Goal: Information Seeking & Learning: Learn about a topic

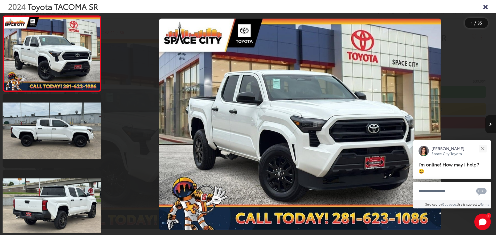
click at [489, 121] on button "Next image" at bounding box center [490, 124] width 10 height 18
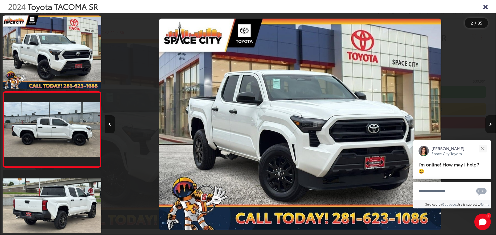
scroll to position [20, 0]
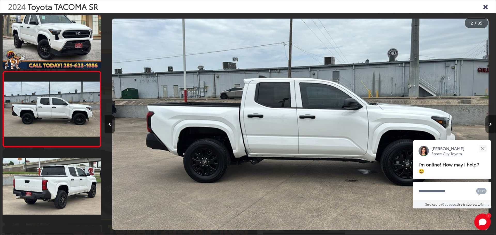
click at [489, 121] on button "Next image" at bounding box center [490, 124] width 10 height 18
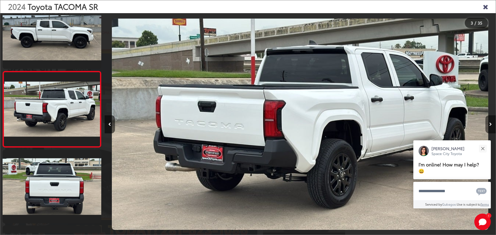
scroll to position [0, 0]
click at [487, 145] on button "Close" at bounding box center [482, 148] width 11 height 11
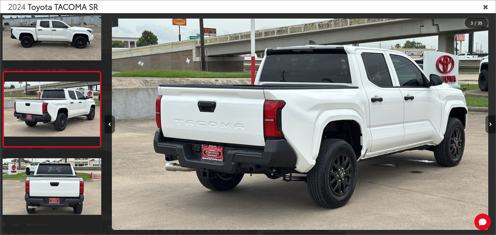
click at [492, 126] on icon "Next image" at bounding box center [490, 125] width 3 height 4
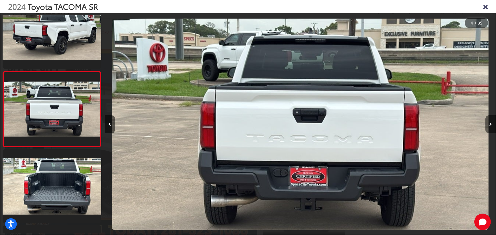
click at [492, 126] on icon "Next image" at bounding box center [490, 125] width 3 height 4
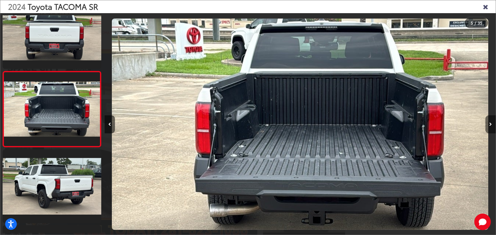
click at [492, 126] on icon "Next image" at bounding box center [490, 125] width 3 height 4
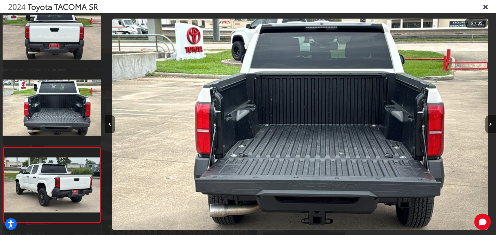
scroll to position [325, 0]
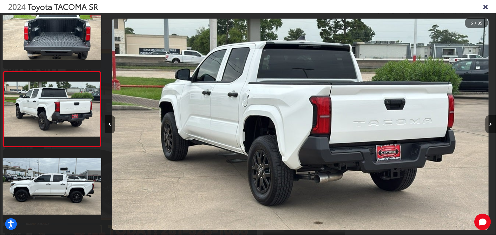
click at [490, 122] on button "Next image" at bounding box center [490, 124] width 10 height 18
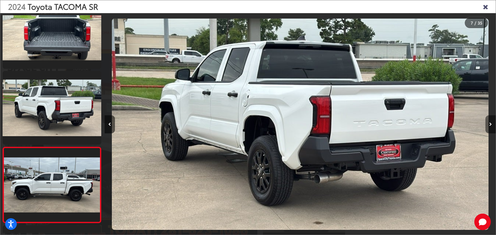
scroll to position [400, 0]
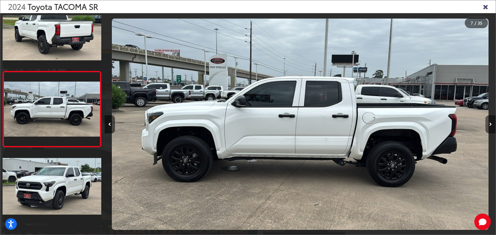
click at [490, 122] on button "Next image" at bounding box center [490, 124] width 10 height 18
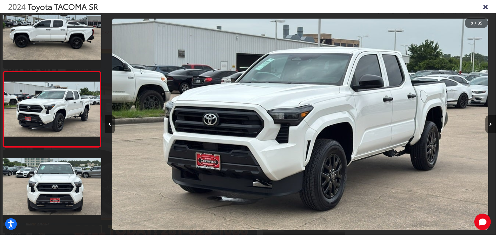
click at [490, 122] on button "Next image" at bounding box center [490, 124] width 10 height 18
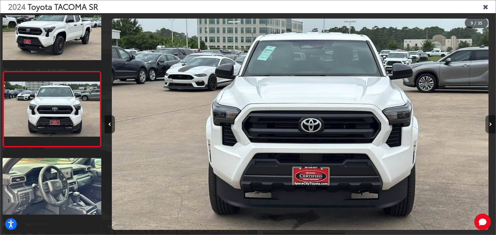
click at [488, 125] on button "Next image" at bounding box center [490, 124] width 10 height 18
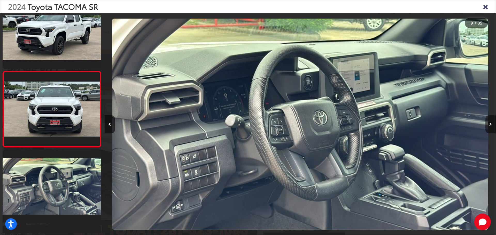
scroll to position [629, 0]
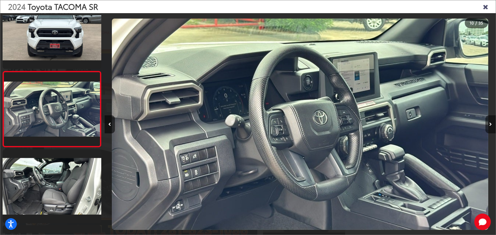
click at [489, 125] on button "Next image" at bounding box center [490, 124] width 10 height 18
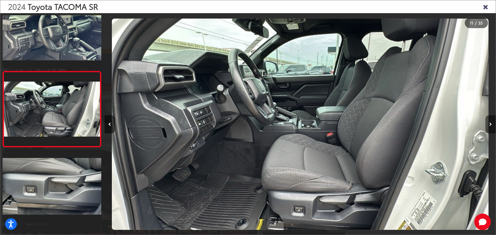
click at [489, 125] on button "Next image" at bounding box center [490, 124] width 10 height 18
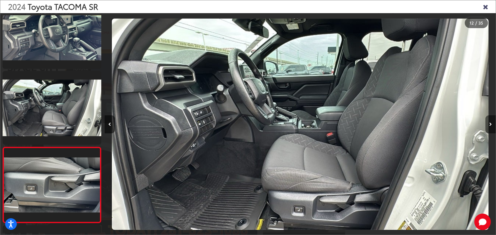
scroll to position [781, 0]
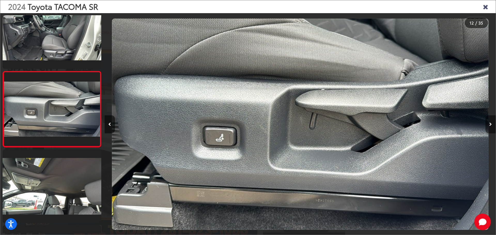
click at [489, 125] on button "Next image" at bounding box center [490, 124] width 10 height 18
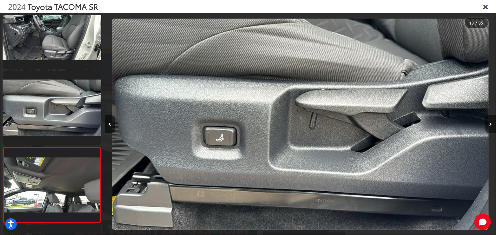
scroll to position [857, 0]
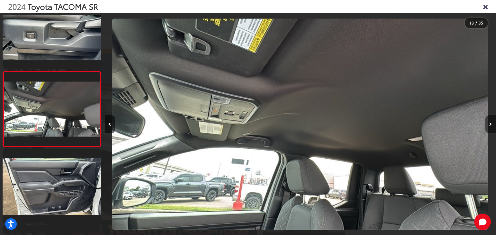
click at [489, 124] on button "Next image" at bounding box center [490, 124] width 10 height 18
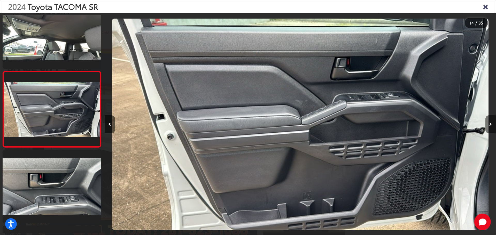
click at [489, 124] on button "Next image" at bounding box center [490, 124] width 10 height 18
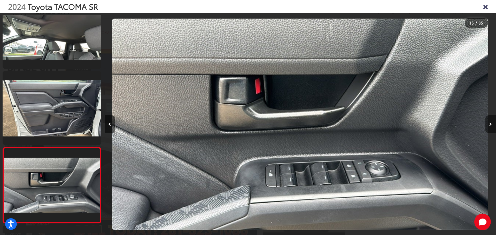
scroll to position [1009, 0]
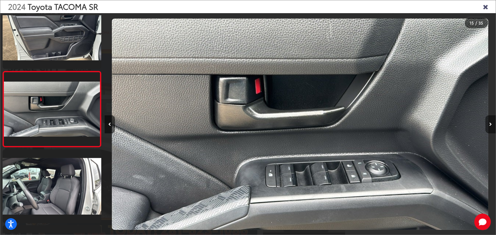
click at [489, 124] on button "Next image" at bounding box center [490, 124] width 10 height 18
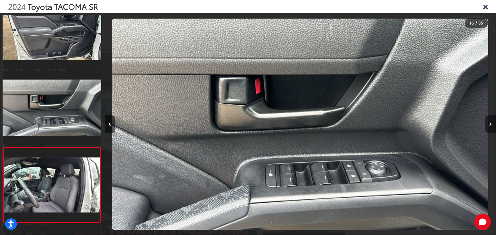
scroll to position [1085, 0]
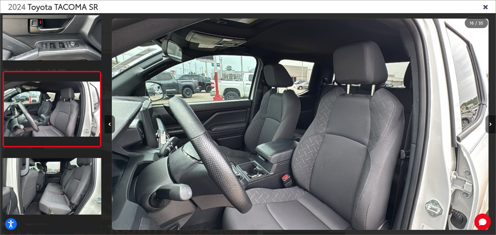
click at [489, 124] on button "Next image" at bounding box center [490, 124] width 10 height 18
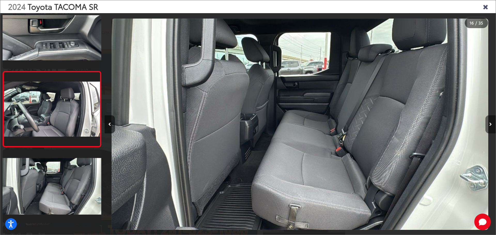
scroll to position [1161, 0]
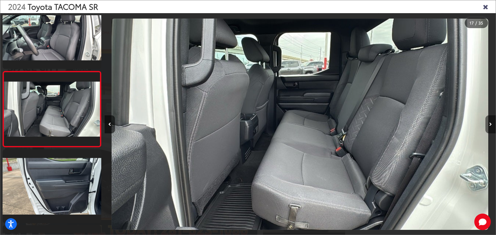
click at [489, 124] on button "Next image" at bounding box center [490, 124] width 10 height 18
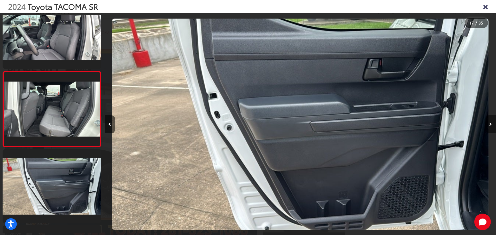
scroll to position [1237, 0]
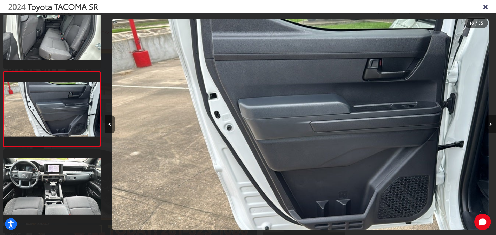
click at [489, 124] on button "Next image" at bounding box center [490, 124] width 10 height 18
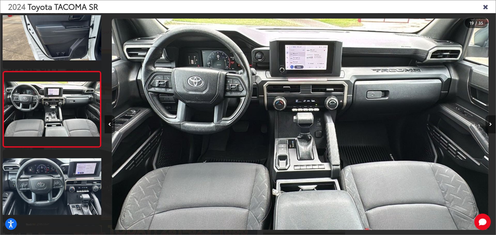
click at [489, 124] on button "Next image" at bounding box center [490, 124] width 10 height 18
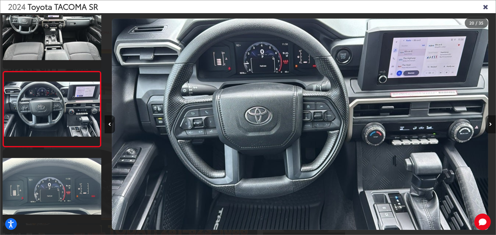
click at [489, 125] on icon "Next image" at bounding box center [490, 125] width 3 height 4
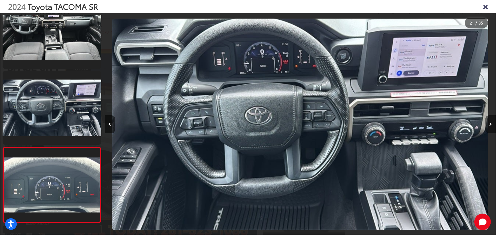
scroll to position [1465, 0]
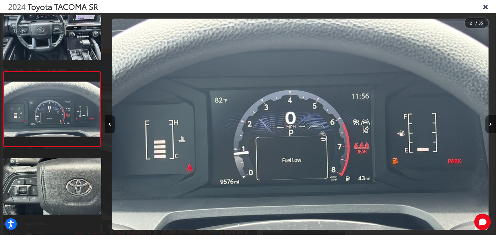
click at [489, 125] on icon "Next image" at bounding box center [490, 125] width 3 height 4
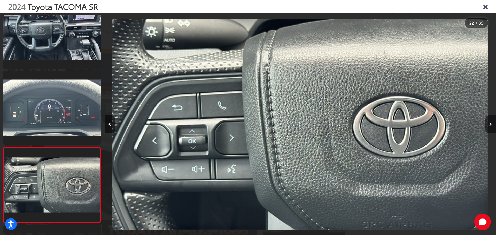
scroll to position [1541, 0]
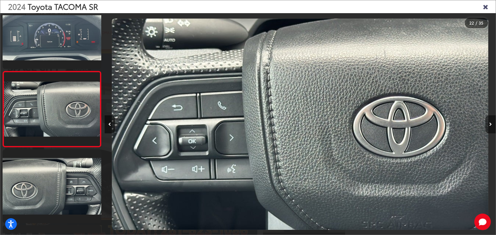
click at [489, 125] on icon "Next image" at bounding box center [490, 125] width 3 height 4
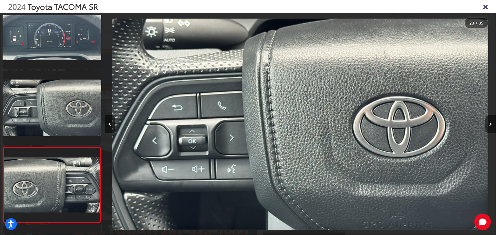
scroll to position [1617, 0]
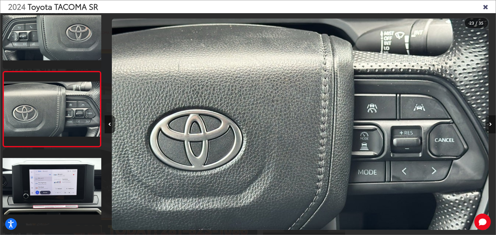
click at [489, 125] on icon "Next image" at bounding box center [490, 125] width 3 height 4
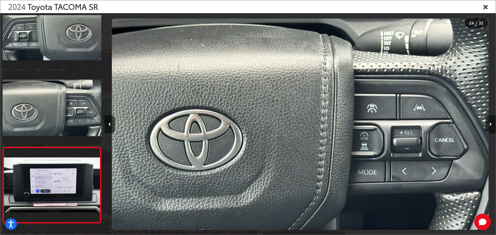
scroll to position [1693, 0]
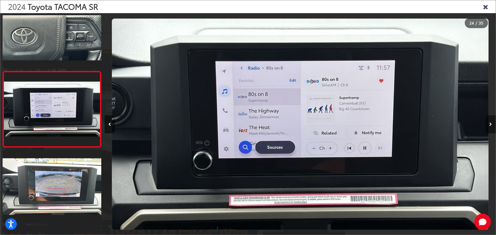
click at [489, 125] on icon "Next image" at bounding box center [490, 125] width 3 height 4
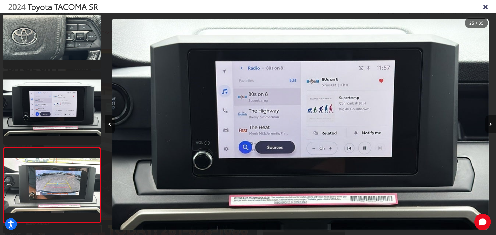
scroll to position [0, 0]
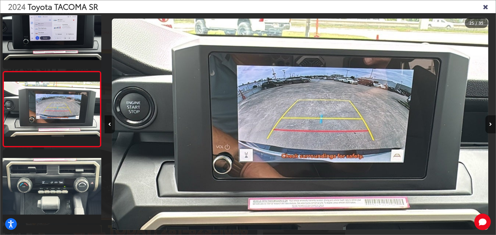
click at [489, 125] on icon "Next image" at bounding box center [490, 125] width 3 height 4
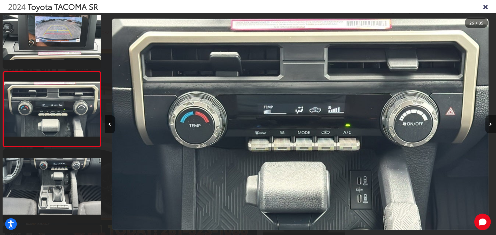
click at [489, 125] on icon "Next image" at bounding box center [490, 125] width 3 height 4
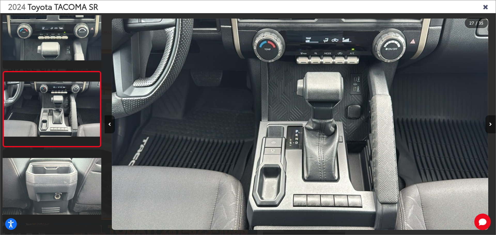
click at [493, 126] on button "Next image" at bounding box center [490, 124] width 10 height 18
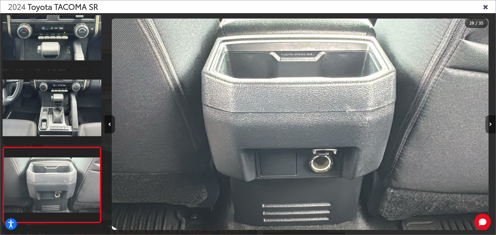
scroll to position [1997, 0]
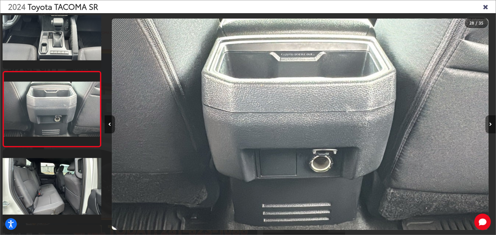
click at [493, 126] on button "Next image" at bounding box center [490, 124] width 10 height 18
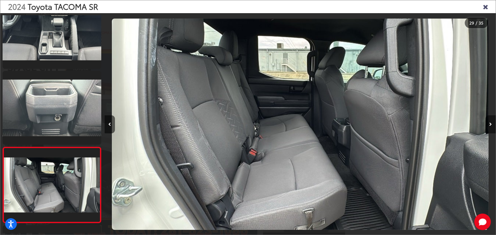
scroll to position [2073, 0]
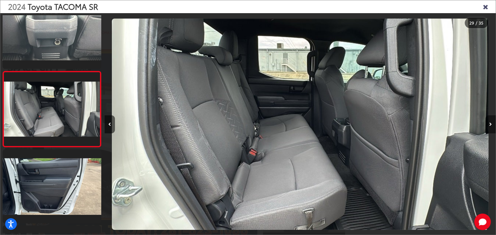
click at [492, 126] on icon "Next image" at bounding box center [490, 125] width 3 height 4
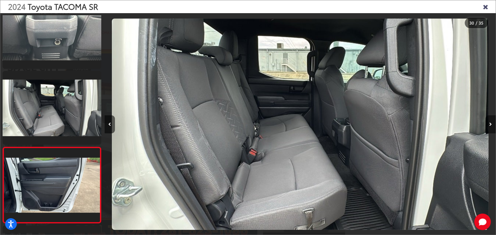
scroll to position [2149, 0]
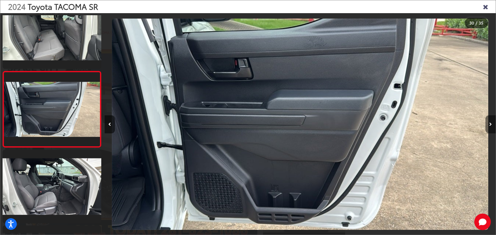
click at [492, 126] on icon "Next image" at bounding box center [490, 125] width 3 height 4
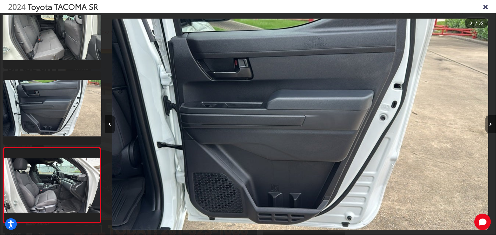
scroll to position [2225, 0]
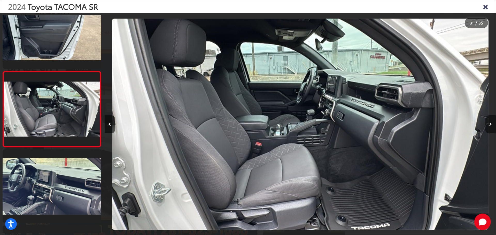
click at [492, 126] on icon "Next image" at bounding box center [490, 125] width 3 height 4
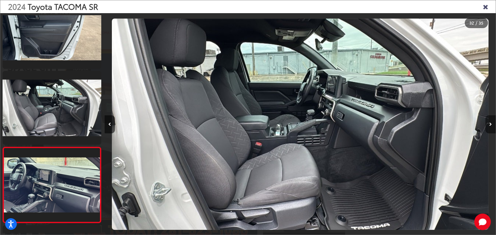
scroll to position [2301, 0]
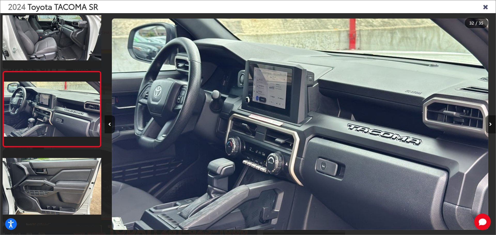
click at [492, 126] on icon "Next image" at bounding box center [490, 125] width 3 height 4
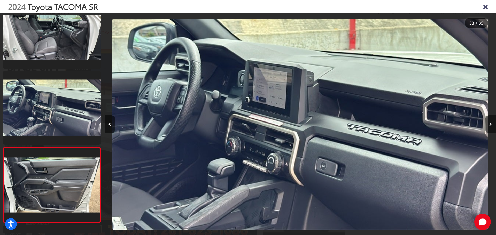
scroll to position [2377, 0]
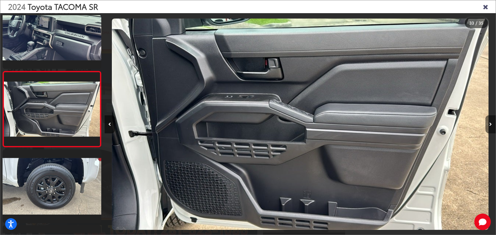
click at [492, 126] on icon "Next image" at bounding box center [490, 125] width 3 height 4
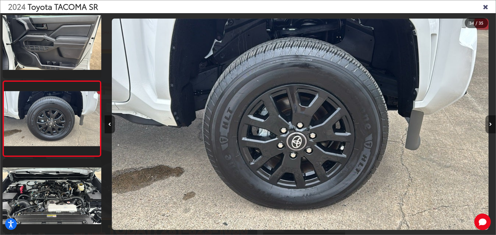
click at [492, 126] on icon "Next image" at bounding box center [490, 125] width 3 height 4
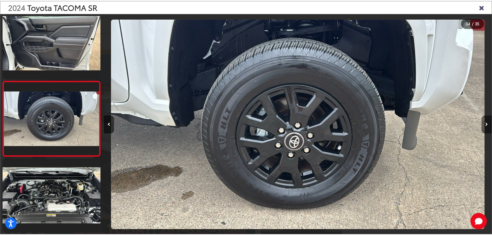
scroll to position [0, 13304]
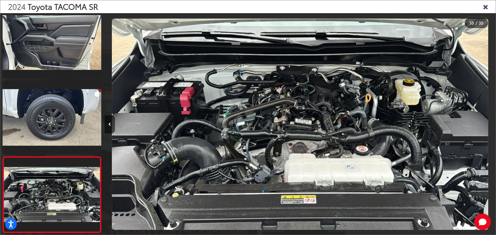
click at [492, 126] on div at bounding box center [447, 124] width 98 height 222
click at [482, 5] on div "2024 Toyota TACOMA SR" at bounding box center [248, 6] width 496 height 13
click at [486, 8] on icon "Close gallery" at bounding box center [485, 6] width 5 height 7
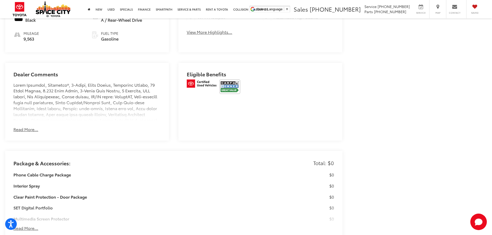
scroll to position [388, 0]
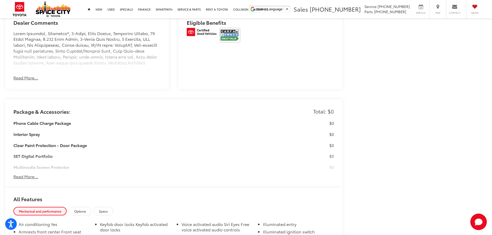
click at [24, 176] on button "Read More..." at bounding box center [25, 177] width 25 height 6
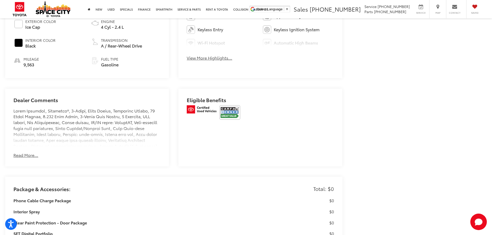
scroll to position [336, 0]
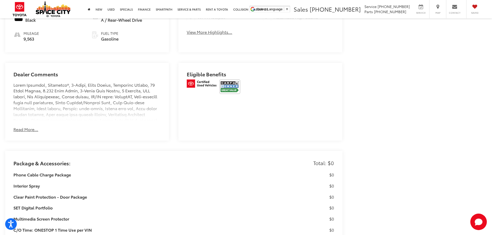
click at [27, 127] on button "Read More..." at bounding box center [25, 130] width 25 height 6
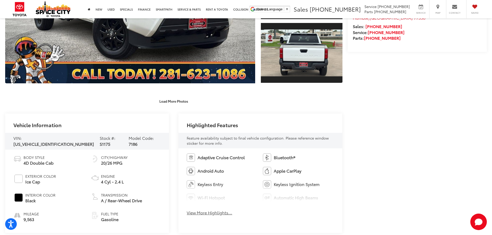
scroll to position [103, 0]
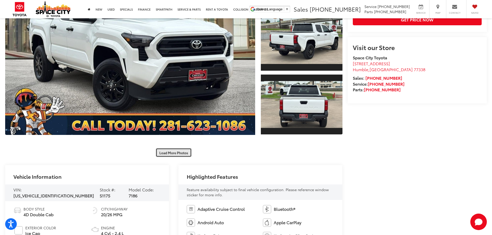
click at [172, 153] on button "Load More Photos" at bounding box center [174, 152] width 36 height 9
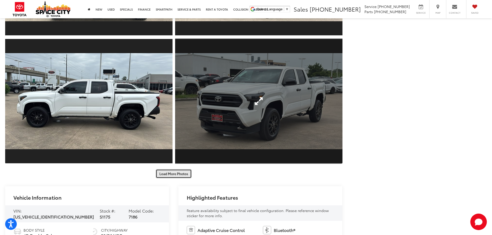
scroll to position [362, 0]
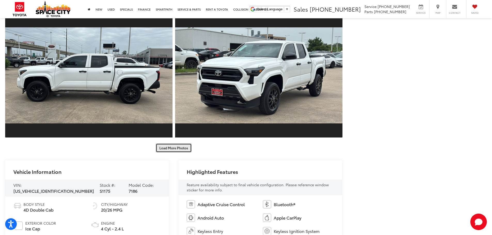
click at [182, 150] on button "Load More Photos" at bounding box center [174, 148] width 36 height 9
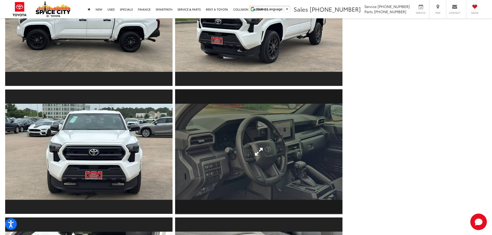
scroll to position [439, 0]
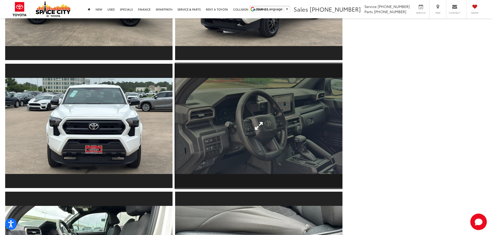
click at [219, 149] on link "Expand Photo 9" at bounding box center [258, 126] width 167 height 126
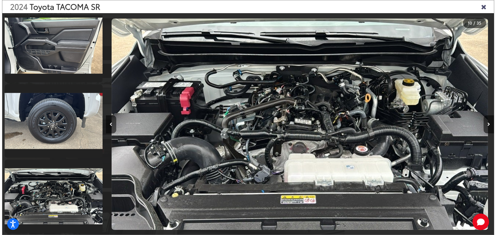
scroll to position [0, 3522]
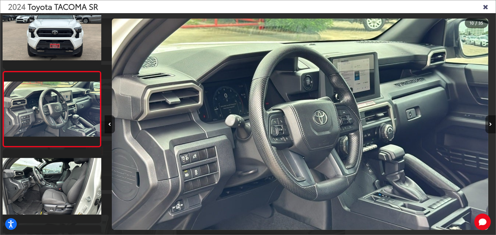
click at [489, 117] on button "Next image" at bounding box center [490, 124] width 10 height 18
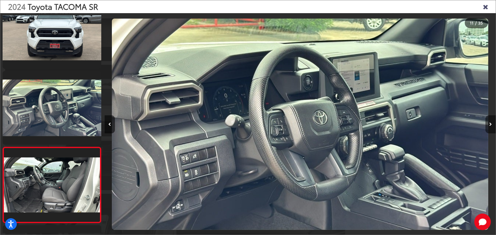
scroll to position [705, 0]
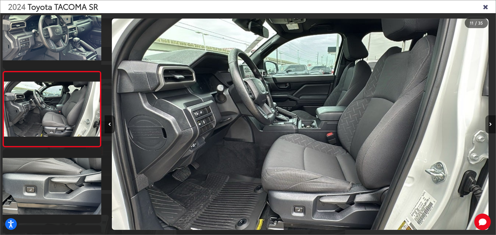
click at [489, 118] on button "Next image" at bounding box center [490, 124] width 10 height 18
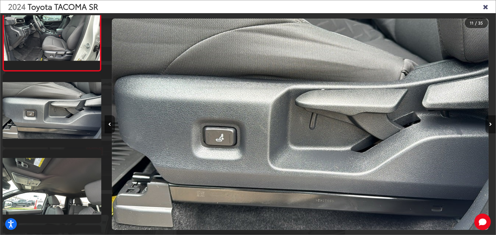
click at [489, 118] on button "Next image" at bounding box center [490, 124] width 10 height 18
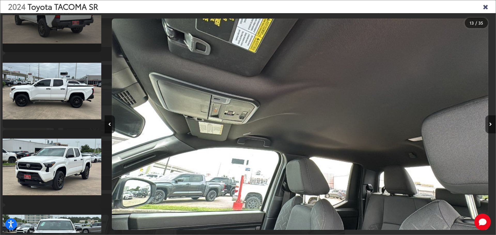
scroll to position [366, 0]
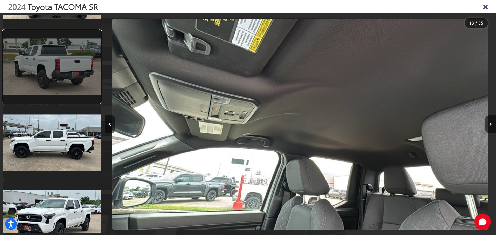
click at [53, 77] on link at bounding box center [52, 67] width 99 height 74
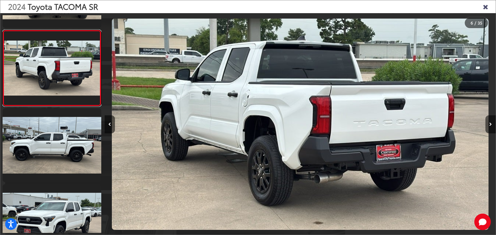
scroll to position [325, 0]
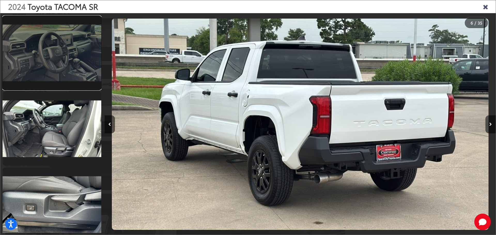
click at [54, 73] on link at bounding box center [52, 53] width 99 height 74
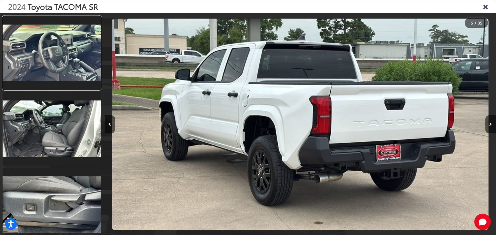
scroll to position [0, 3522]
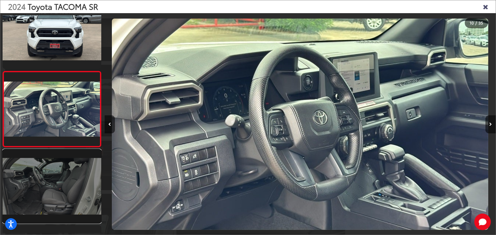
click at [79, 179] on link at bounding box center [52, 187] width 99 height 74
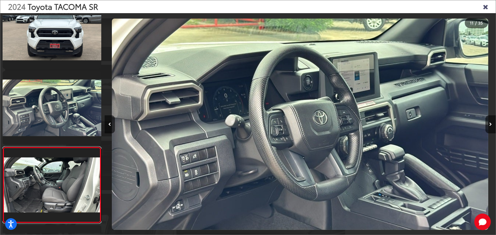
scroll to position [705, 0]
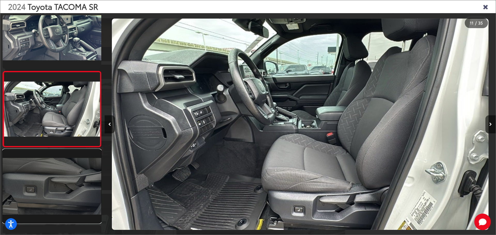
click at [70, 166] on link at bounding box center [52, 187] width 99 height 74
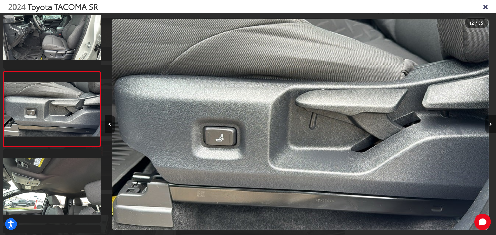
click at [490, 129] on button "Next image" at bounding box center [490, 124] width 10 height 18
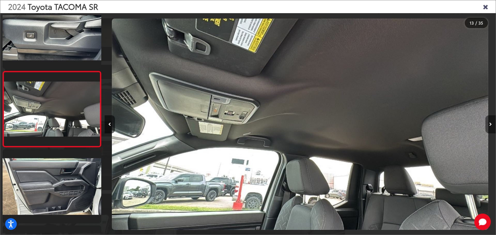
click at [490, 129] on button "Next image" at bounding box center [490, 124] width 10 height 18
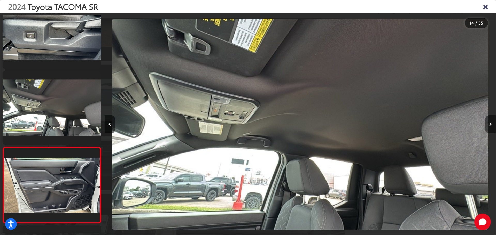
scroll to position [932, 0]
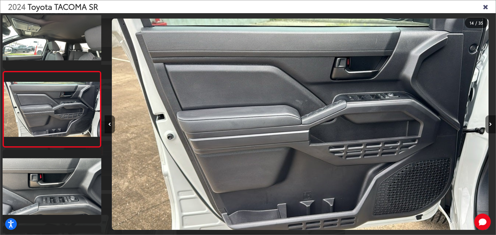
click at [490, 129] on button "Next image" at bounding box center [490, 124] width 10 height 18
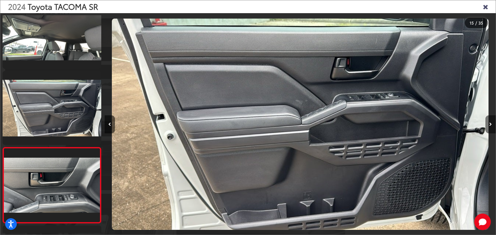
scroll to position [1009, 0]
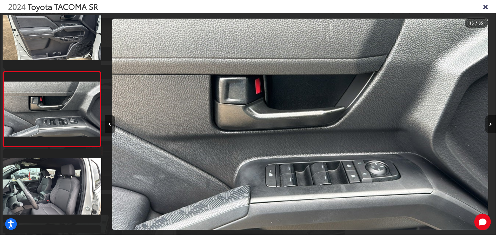
click at [490, 129] on button "Next image" at bounding box center [490, 124] width 10 height 18
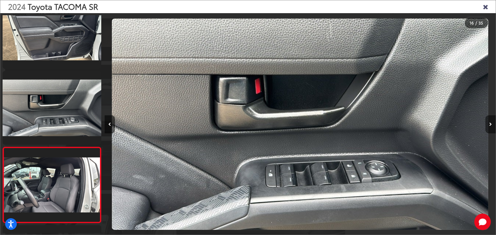
scroll to position [1085, 0]
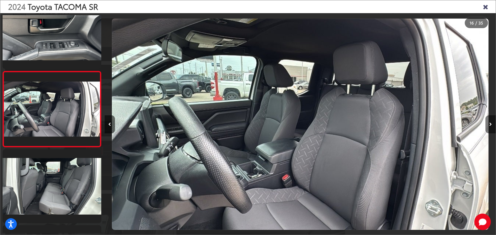
click at [490, 129] on button "Next image" at bounding box center [490, 124] width 10 height 18
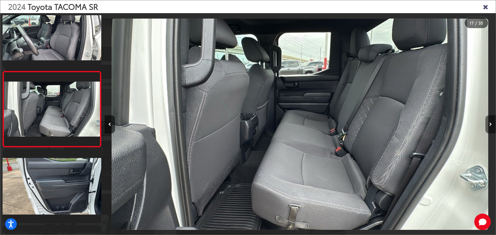
click at [490, 129] on button "Next image" at bounding box center [490, 124] width 10 height 18
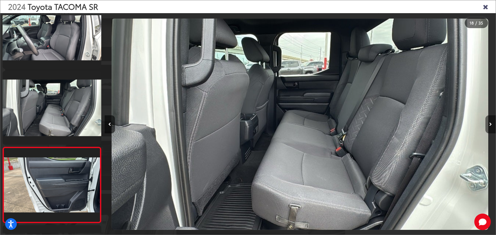
scroll to position [1237, 0]
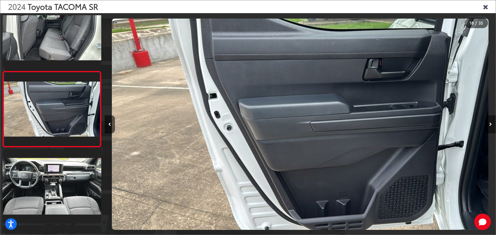
click at [490, 129] on button "Next image" at bounding box center [490, 124] width 10 height 18
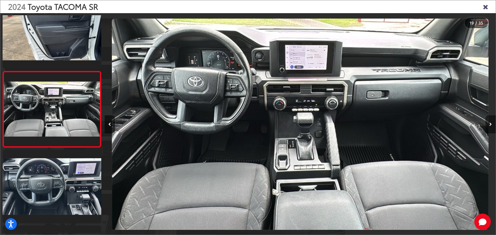
click at [490, 129] on button "Next image" at bounding box center [490, 124] width 10 height 18
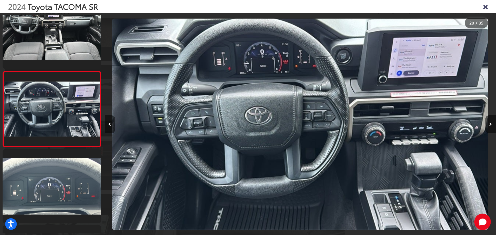
click at [106, 127] on button "Previous image" at bounding box center [110, 124] width 10 height 18
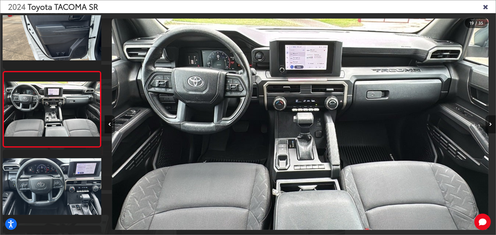
click at [488, 127] on button "Next image" at bounding box center [490, 124] width 10 height 18
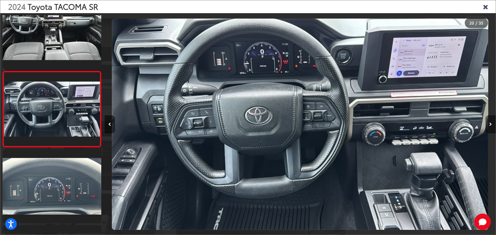
click at [488, 127] on button "Next image" at bounding box center [490, 124] width 10 height 18
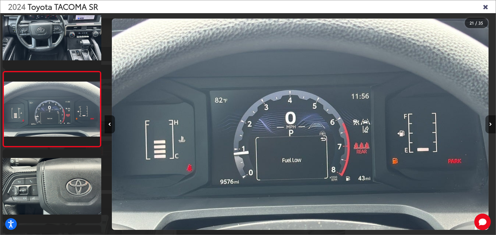
click at [488, 127] on button "Next image" at bounding box center [490, 124] width 10 height 18
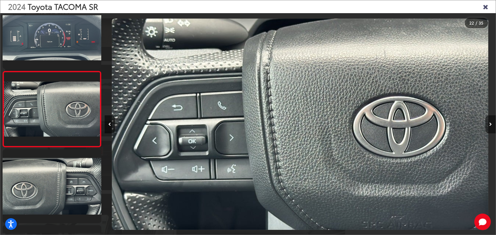
click at [488, 127] on button "Next image" at bounding box center [490, 124] width 10 height 18
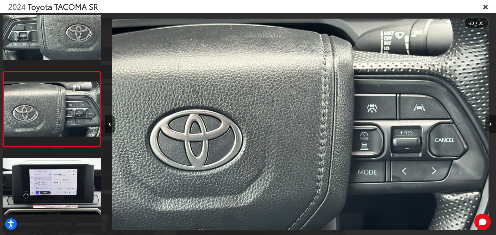
click at [488, 127] on button "Next image" at bounding box center [490, 124] width 10 height 18
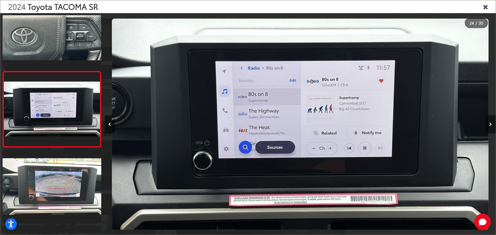
click at [488, 127] on button "Next image" at bounding box center [490, 124] width 10 height 18
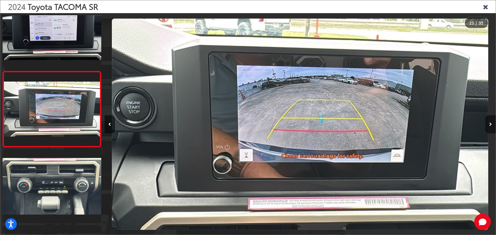
click at [488, 127] on button "Next image" at bounding box center [490, 124] width 10 height 18
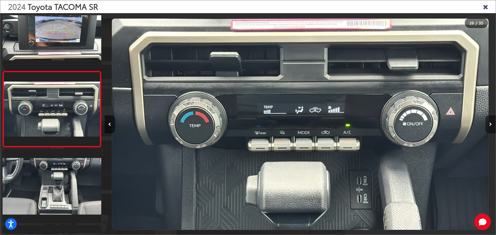
click at [488, 127] on button "Next image" at bounding box center [490, 124] width 10 height 18
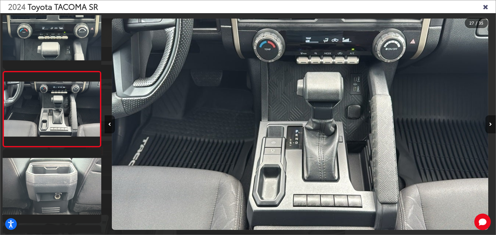
click at [491, 128] on button "Next image" at bounding box center [490, 124] width 10 height 18
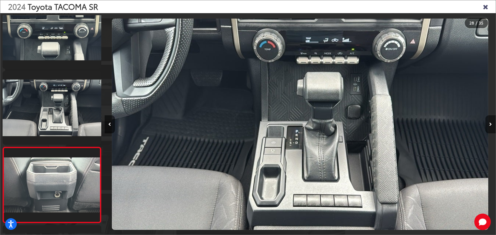
scroll to position [1997, 0]
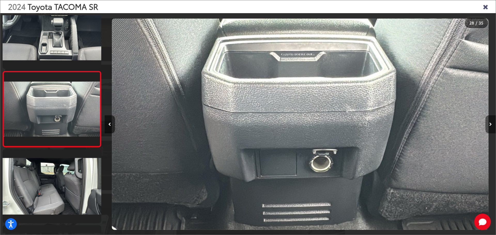
click at [487, 122] on button "Next image" at bounding box center [490, 124] width 10 height 18
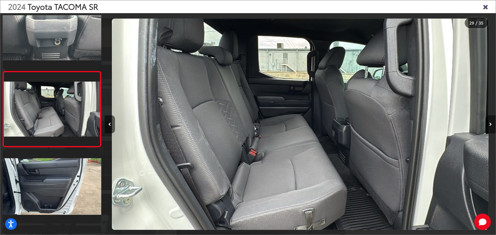
click at [487, 124] on button "Next image" at bounding box center [490, 124] width 10 height 18
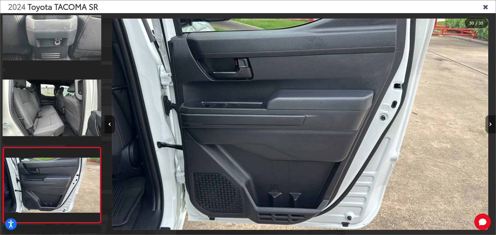
scroll to position [2149, 0]
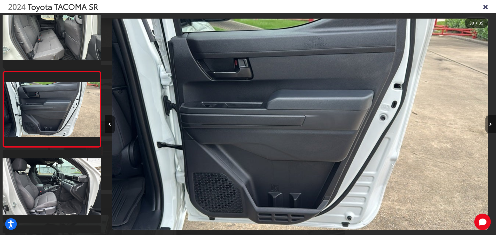
click at [488, 126] on button "Next image" at bounding box center [490, 124] width 10 height 18
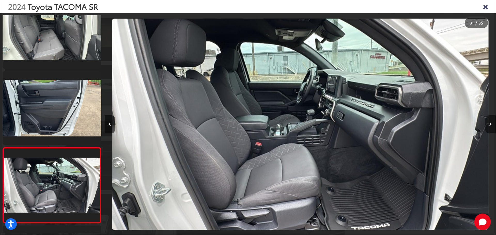
scroll to position [2225, 0]
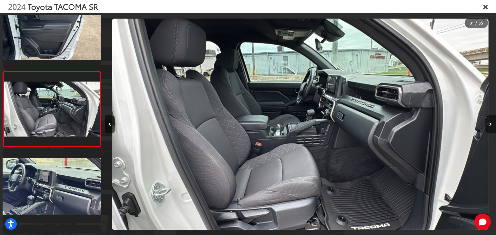
click at [488, 125] on button "Next image" at bounding box center [490, 124] width 10 height 18
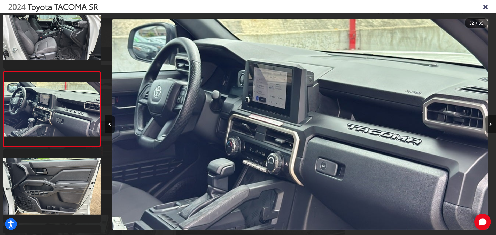
click at [488, 125] on button "Next image" at bounding box center [490, 124] width 10 height 18
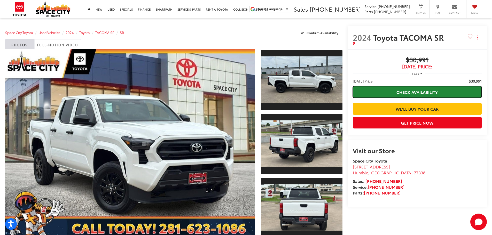
click at [434, 90] on link "Check Availability" at bounding box center [417, 92] width 129 height 12
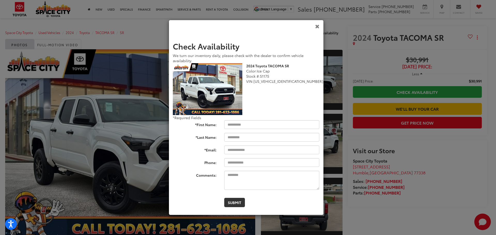
click at [318, 27] on icon "Close" at bounding box center [317, 26] width 4 height 5
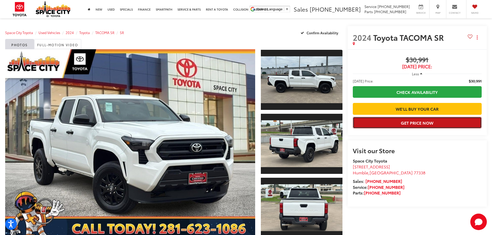
click at [446, 129] on button "Get Price Now" at bounding box center [417, 123] width 129 height 12
click at [444, 129] on button "Get Price Now" at bounding box center [417, 123] width 129 height 12
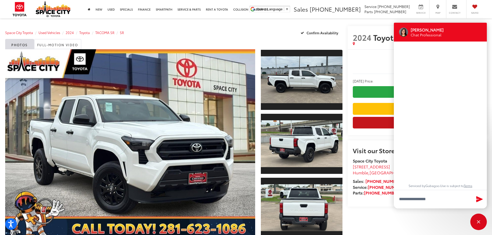
click at [436, 143] on div at bounding box center [440, 115] width 83 height 137
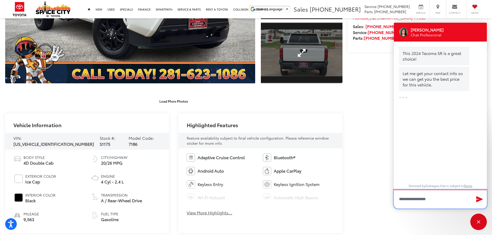
scroll to position [181, 0]
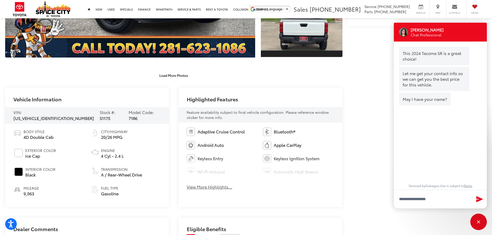
click at [217, 185] on button "View More Highlights..." at bounding box center [209, 187] width 45 height 6
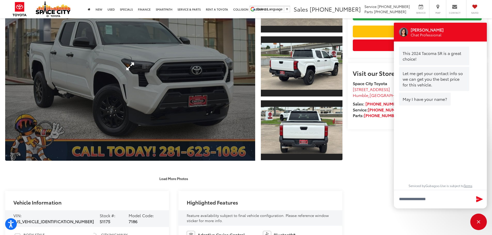
scroll to position [0, 0]
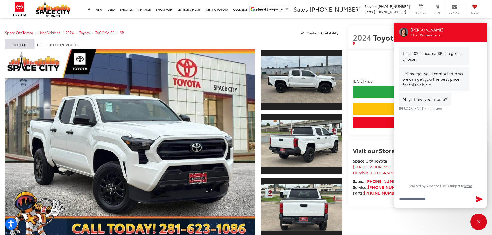
click at [383, 53] on div "Buy $30,991 Today's Price: Less Today's Price: $30,991 Check Availability We'll…" at bounding box center [418, 92] width 140 height 86
click at [479, 224] on div "Close" at bounding box center [479, 222] width 17 height 17
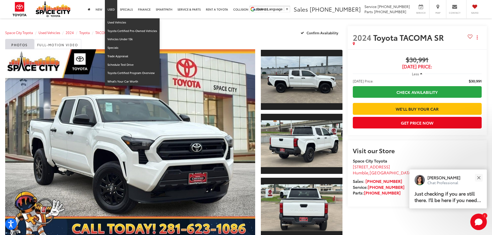
click at [110, 7] on link "Used" at bounding box center [111, 9] width 12 height 18
click at [119, 32] on link "Toyota Certified Pre-Owned Vehicles" at bounding box center [132, 31] width 55 height 9
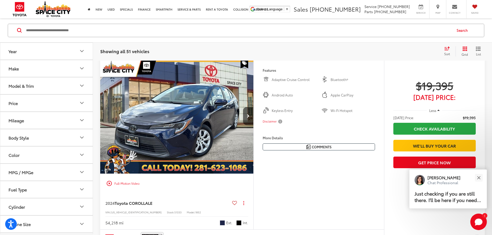
click at [66, 83] on button "Model & Trim" at bounding box center [46, 85] width 93 height 17
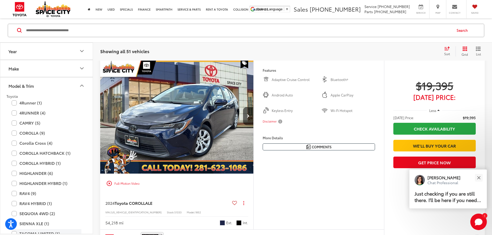
scroll to position [52, 0]
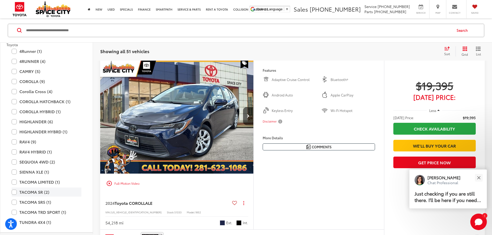
click at [13, 192] on label "TACOMA SR (2)" at bounding box center [47, 192] width 70 height 9
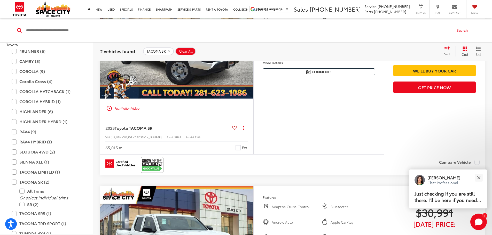
scroll to position [49, 0]
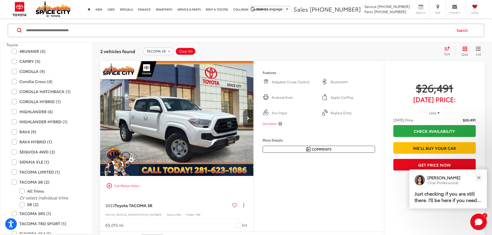
click at [253, 128] on button "Next image" at bounding box center [248, 119] width 10 height 18
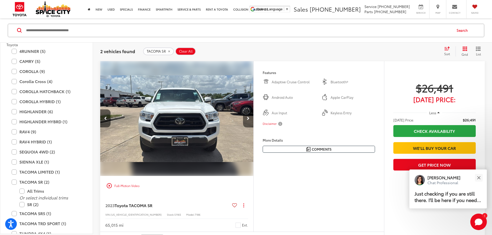
click at [253, 128] on button "Next image" at bounding box center [248, 119] width 10 height 18
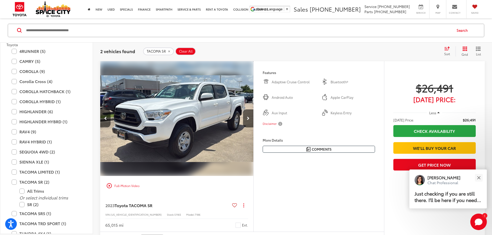
click at [232, 133] on img "2023 Toyota TACOMA SR SR 2" at bounding box center [176, 118] width 154 height 115
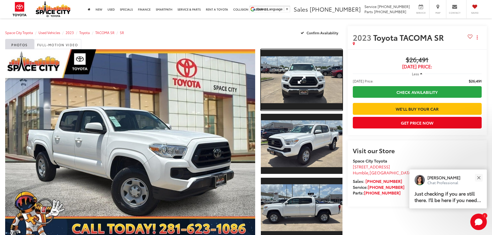
click at [298, 84] on link "Expand Photo 1" at bounding box center [302, 79] width 82 height 61
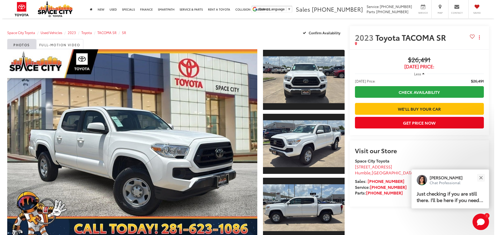
scroll to position [20, 0]
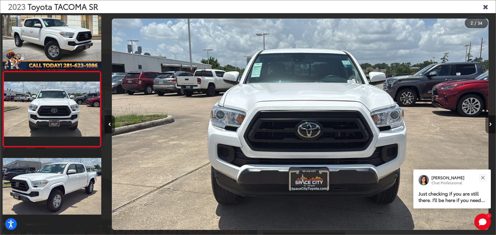
click at [489, 124] on icon "Next image" at bounding box center [490, 125] width 3 height 4
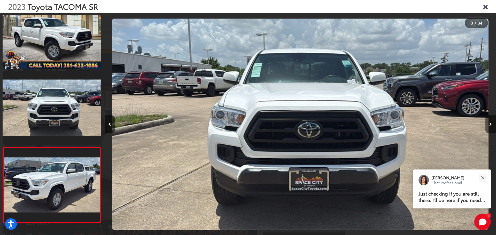
scroll to position [96, 0]
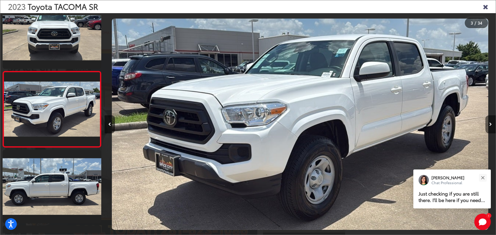
click at [489, 124] on icon "Next image" at bounding box center [490, 125] width 3 height 4
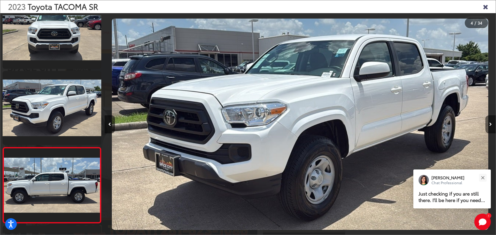
scroll to position [173, 0]
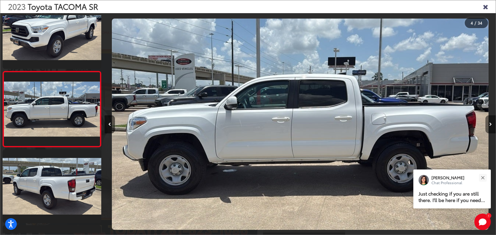
click at [489, 124] on icon "Next image" at bounding box center [490, 125] width 3 height 4
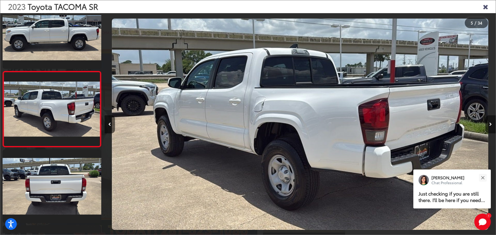
click at [489, 124] on icon "Next image" at bounding box center [490, 125] width 3 height 4
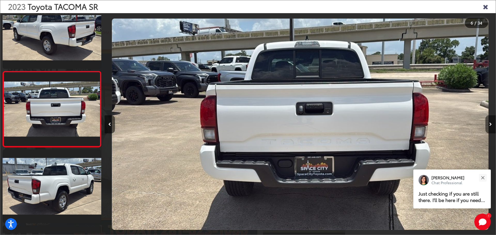
click at [489, 124] on icon "Next image" at bounding box center [490, 125] width 3 height 4
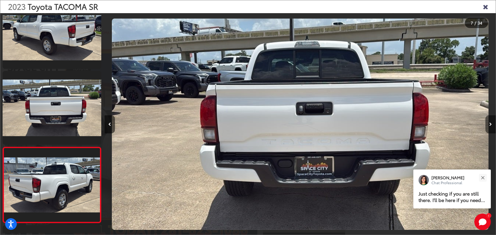
scroll to position [400, 0]
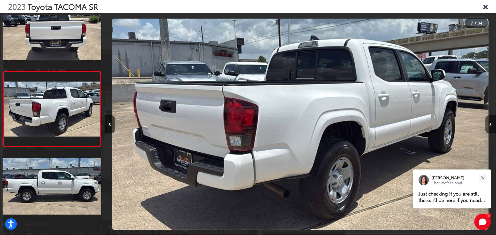
click at [489, 124] on icon "Next image" at bounding box center [490, 125] width 3 height 4
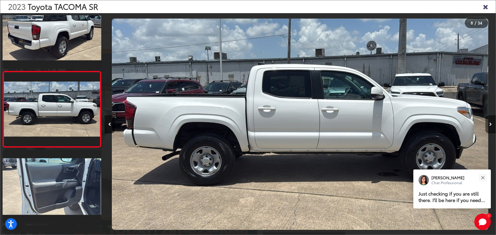
click at [489, 124] on icon "Next image" at bounding box center [490, 125] width 3 height 4
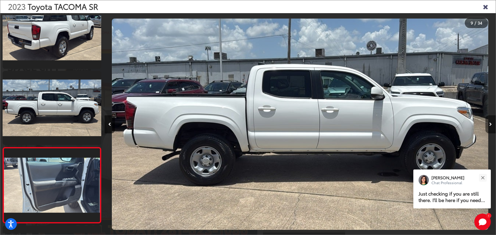
scroll to position [553, 0]
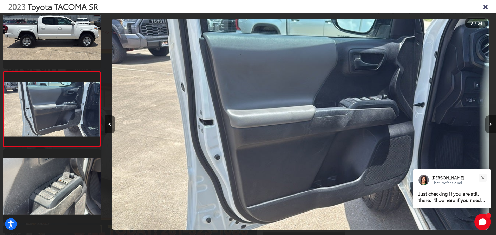
click at [489, 124] on icon "Next image" at bounding box center [490, 125] width 3 height 4
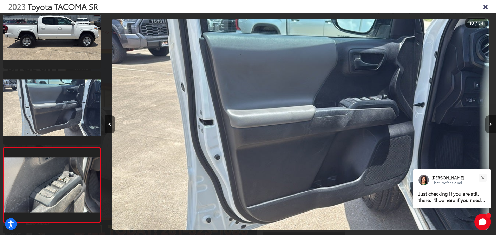
scroll to position [629, 0]
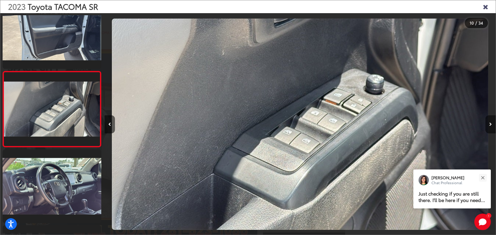
click at [489, 124] on icon "Next image" at bounding box center [490, 125] width 3 height 4
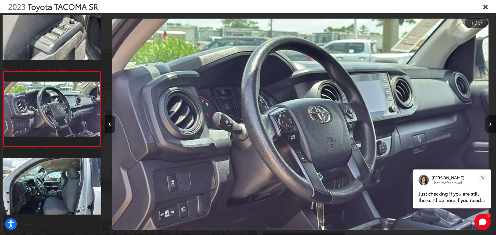
click at [489, 124] on icon "Next image" at bounding box center [490, 125] width 3 height 4
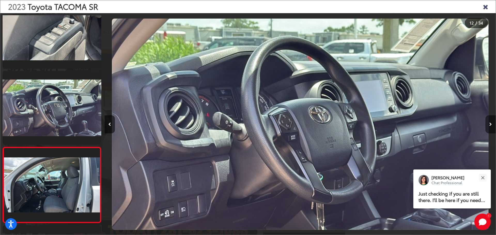
scroll to position [781, 0]
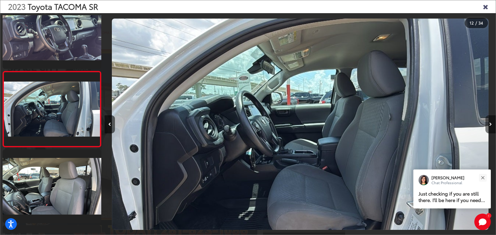
click at [489, 124] on icon "Next image" at bounding box center [490, 125] width 3 height 4
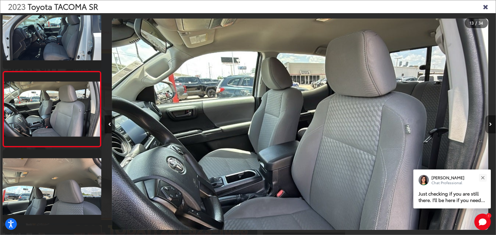
click at [489, 124] on icon "Next image" at bounding box center [490, 125] width 3 height 4
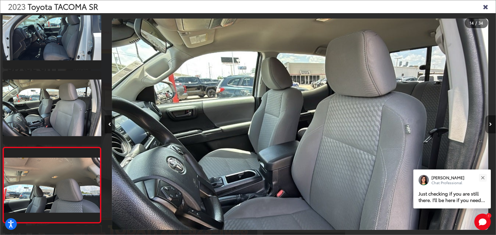
scroll to position [932, 0]
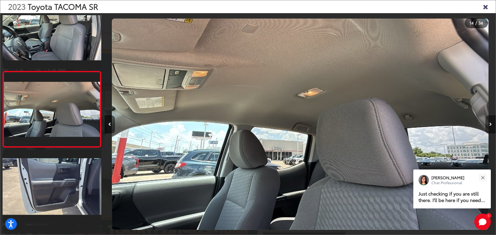
click at [489, 124] on icon "Next image" at bounding box center [490, 125] width 3 height 4
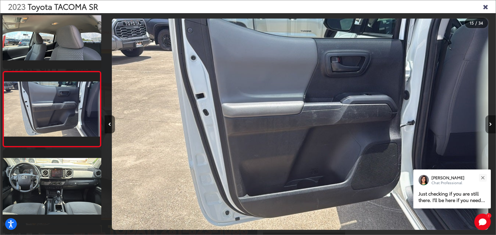
click at [489, 124] on icon "Next image" at bounding box center [490, 125] width 3 height 4
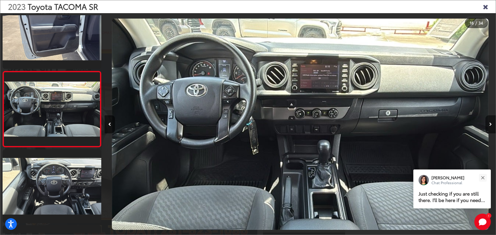
click at [489, 124] on icon "Next image" at bounding box center [490, 125] width 3 height 4
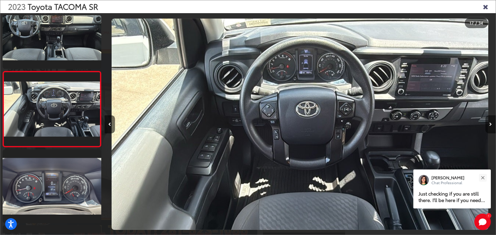
click at [489, 124] on icon "Next image" at bounding box center [490, 125] width 3 height 4
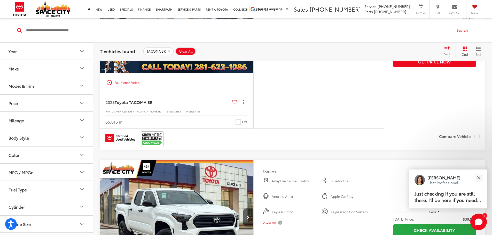
scroll to position [127, 0]
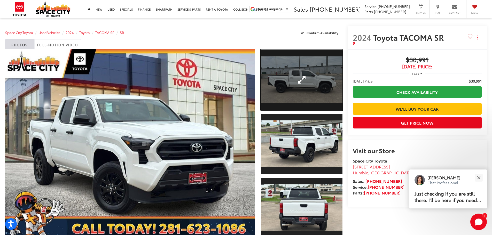
click at [325, 94] on link "Expand Photo 1" at bounding box center [302, 79] width 82 height 61
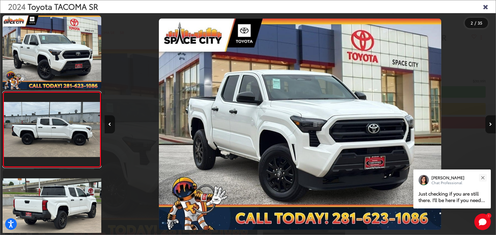
scroll to position [20, 0]
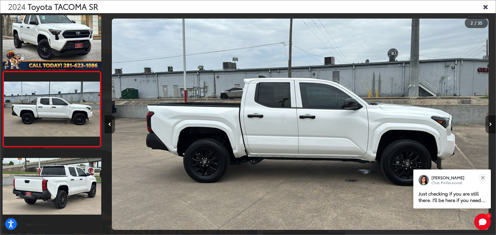
click at [489, 125] on button "Next image" at bounding box center [490, 124] width 10 height 18
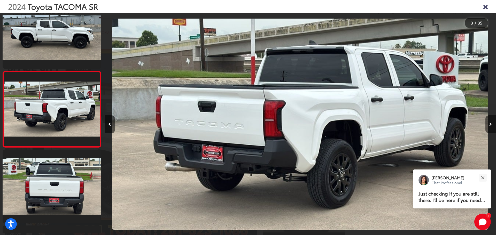
click at [489, 125] on button "Next image" at bounding box center [490, 124] width 10 height 18
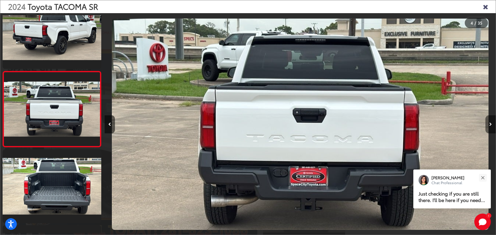
click at [489, 125] on button "Next image" at bounding box center [490, 124] width 10 height 18
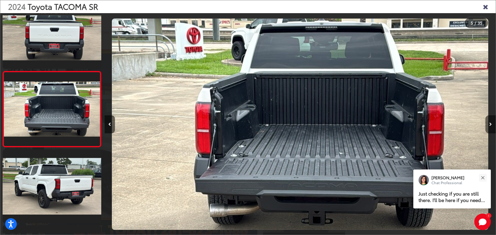
click at [489, 125] on button "Next image" at bounding box center [490, 124] width 10 height 18
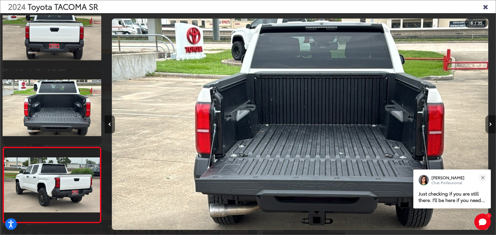
scroll to position [325, 0]
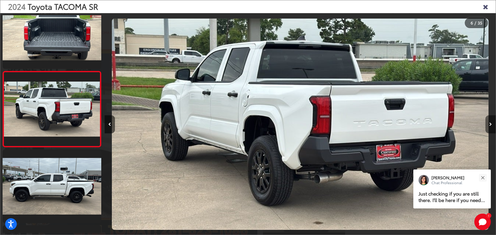
click at [489, 125] on button "Next image" at bounding box center [490, 124] width 10 height 18
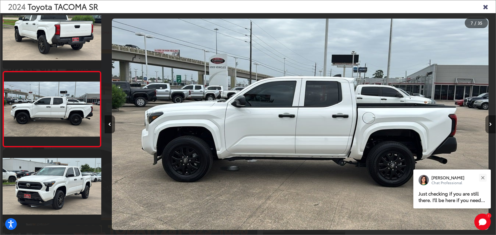
click at [489, 125] on button "Next image" at bounding box center [490, 124] width 10 height 18
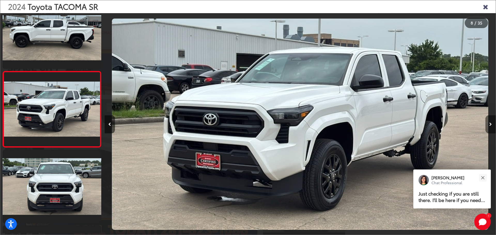
click at [489, 125] on button "Next image" at bounding box center [490, 124] width 10 height 18
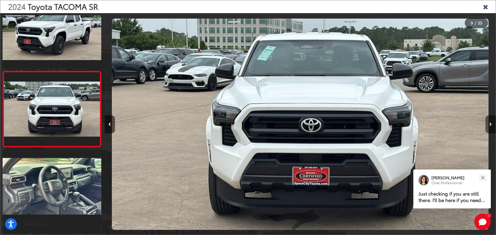
click at [489, 125] on button "Next image" at bounding box center [490, 124] width 10 height 18
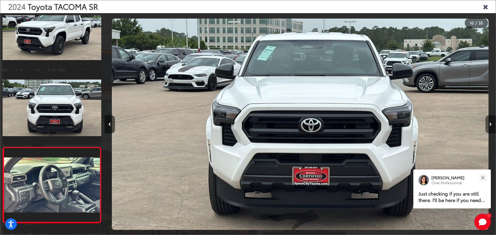
scroll to position [629, 0]
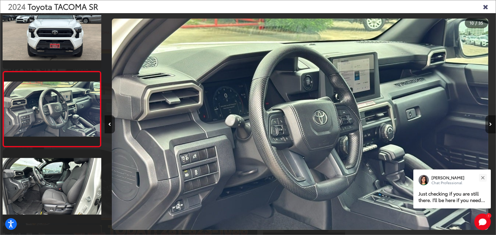
click at [489, 125] on button "Next image" at bounding box center [490, 124] width 10 height 18
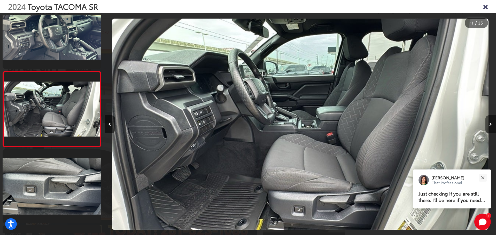
click at [489, 125] on button "Next image" at bounding box center [490, 124] width 10 height 18
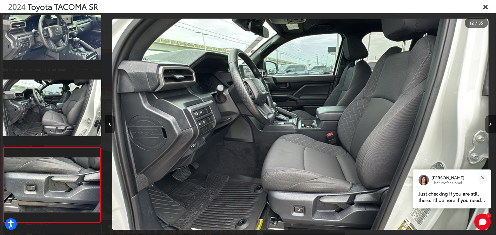
scroll to position [781, 0]
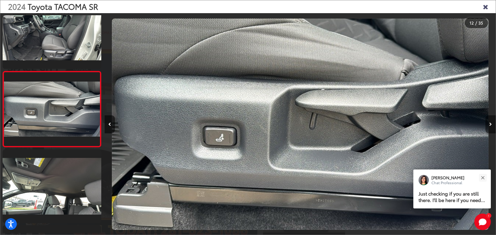
click at [489, 125] on button "Next image" at bounding box center [490, 124] width 10 height 18
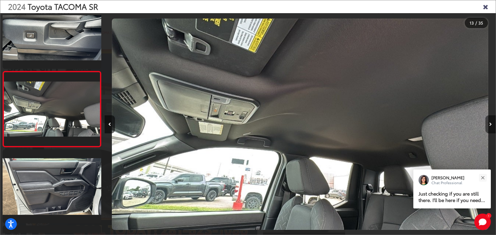
click at [489, 125] on button "Next image" at bounding box center [490, 124] width 10 height 18
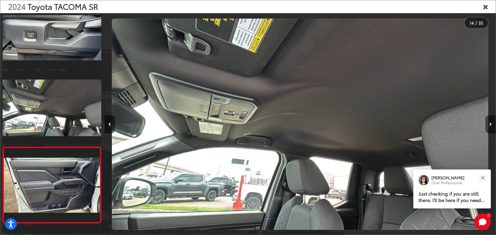
scroll to position [0, 0]
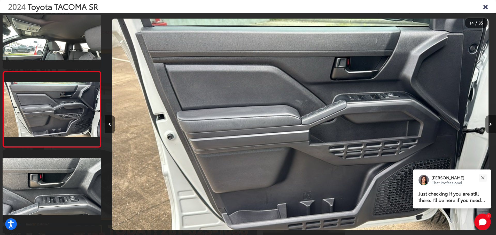
click at [489, 125] on button "Next image" at bounding box center [490, 124] width 10 height 18
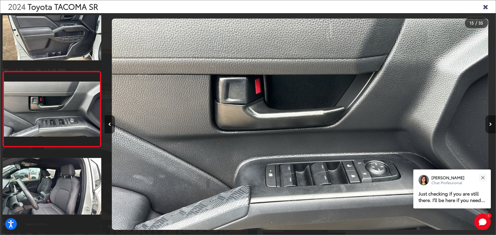
click at [489, 125] on button "Next image" at bounding box center [490, 124] width 10 height 18
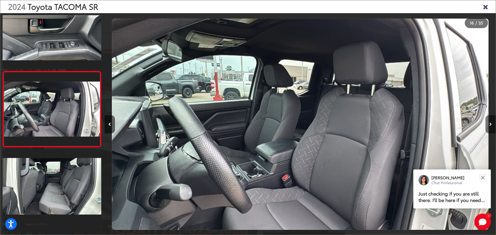
click at [489, 125] on button "Next image" at bounding box center [490, 124] width 10 height 18
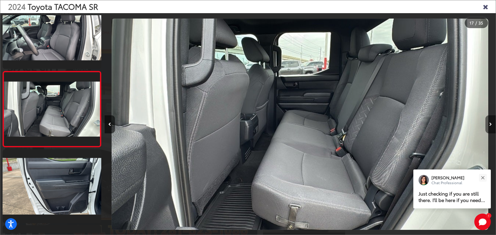
click at [489, 125] on button "Next image" at bounding box center [490, 124] width 10 height 18
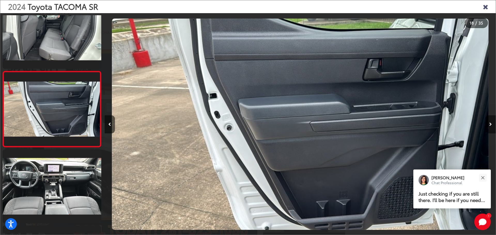
click at [489, 125] on button "Next image" at bounding box center [490, 124] width 10 height 18
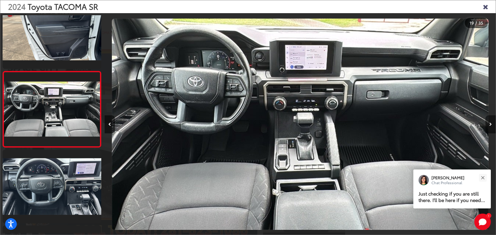
click at [489, 125] on button "Next image" at bounding box center [490, 124] width 10 height 18
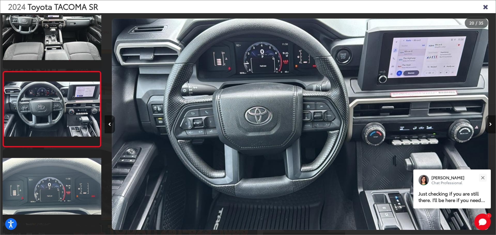
click at [489, 125] on button "Next image" at bounding box center [490, 124] width 10 height 18
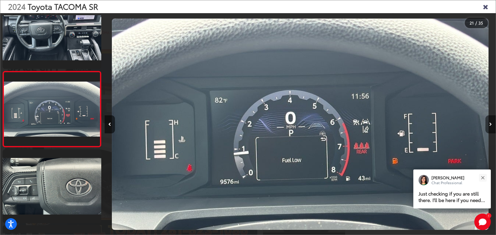
click at [489, 125] on button "Next image" at bounding box center [490, 124] width 10 height 18
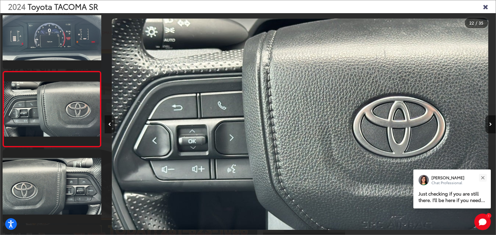
click at [109, 122] on button "Previous image" at bounding box center [110, 124] width 10 height 18
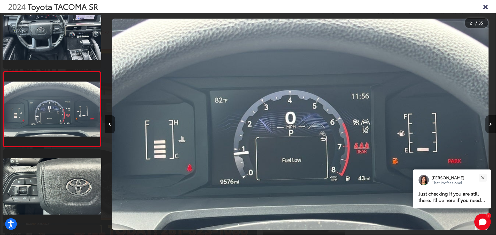
click at [490, 121] on button "Next image" at bounding box center [490, 124] width 10 height 18
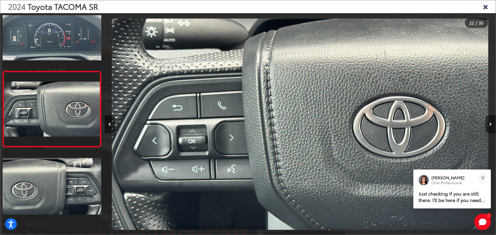
click at [490, 121] on button "Next image" at bounding box center [490, 124] width 10 height 18
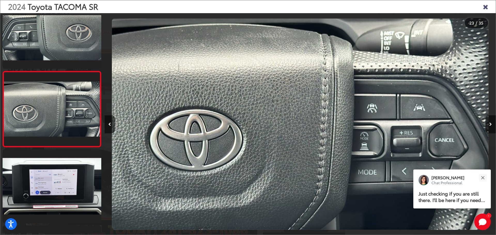
click at [491, 5] on div "2024 Toyota TACOMA SR" at bounding box center [248, 6] width 496 height 13
click at [487, 6] on icon "Close gallery" at bounding box center [485, 6] width 5 height 7
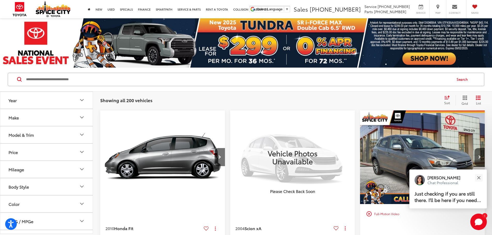
click at [38, 131] on button "Model & Trim" at bounding box center [46, 135] width 93 height 17
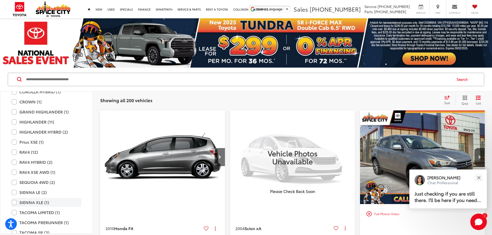
scroll to position [1008, 0]
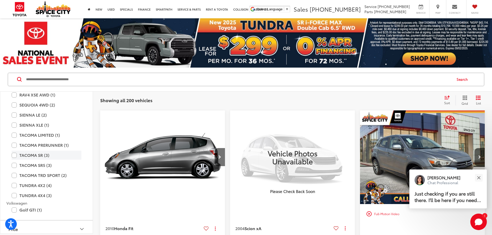
click at [49, 157] on label "TACOMA SR (3)" at bounding box center [47, 155] width 70 height 9
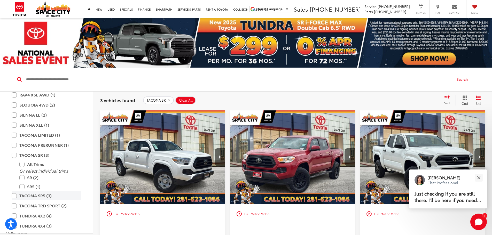
click at [39, 194] on label "TACOMA SR5 (3)" at bounding box center [47, 195] width 70 height 9
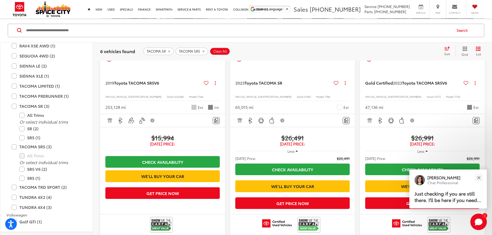
scroll to position [181, 0]
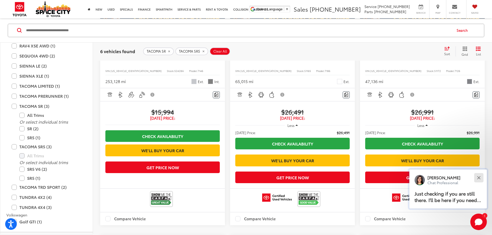
click at [481, 179] on button "Close" at bounding box center [478, 177] width 11 height 11
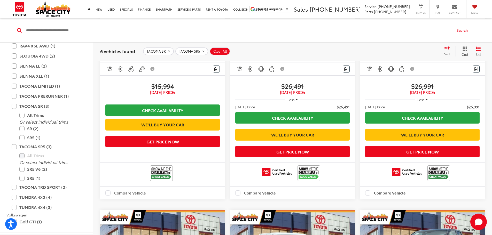
scroll to position [310, 0]
